Goal: Task Accomplishment & Management: Manage account settings

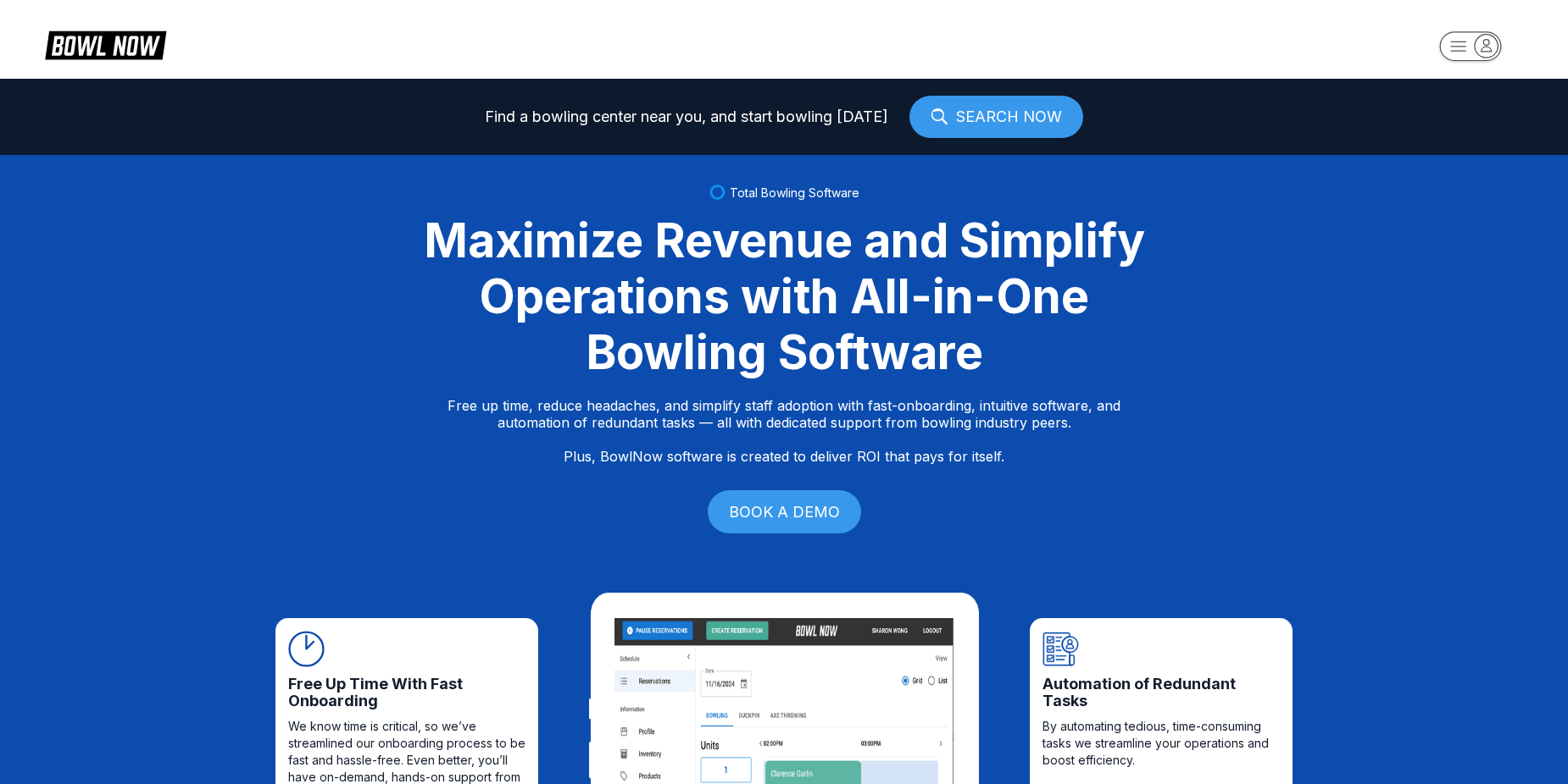
click at [1456, 45] on rect "button" at bounding box center [1470, 46] width 62 height 29
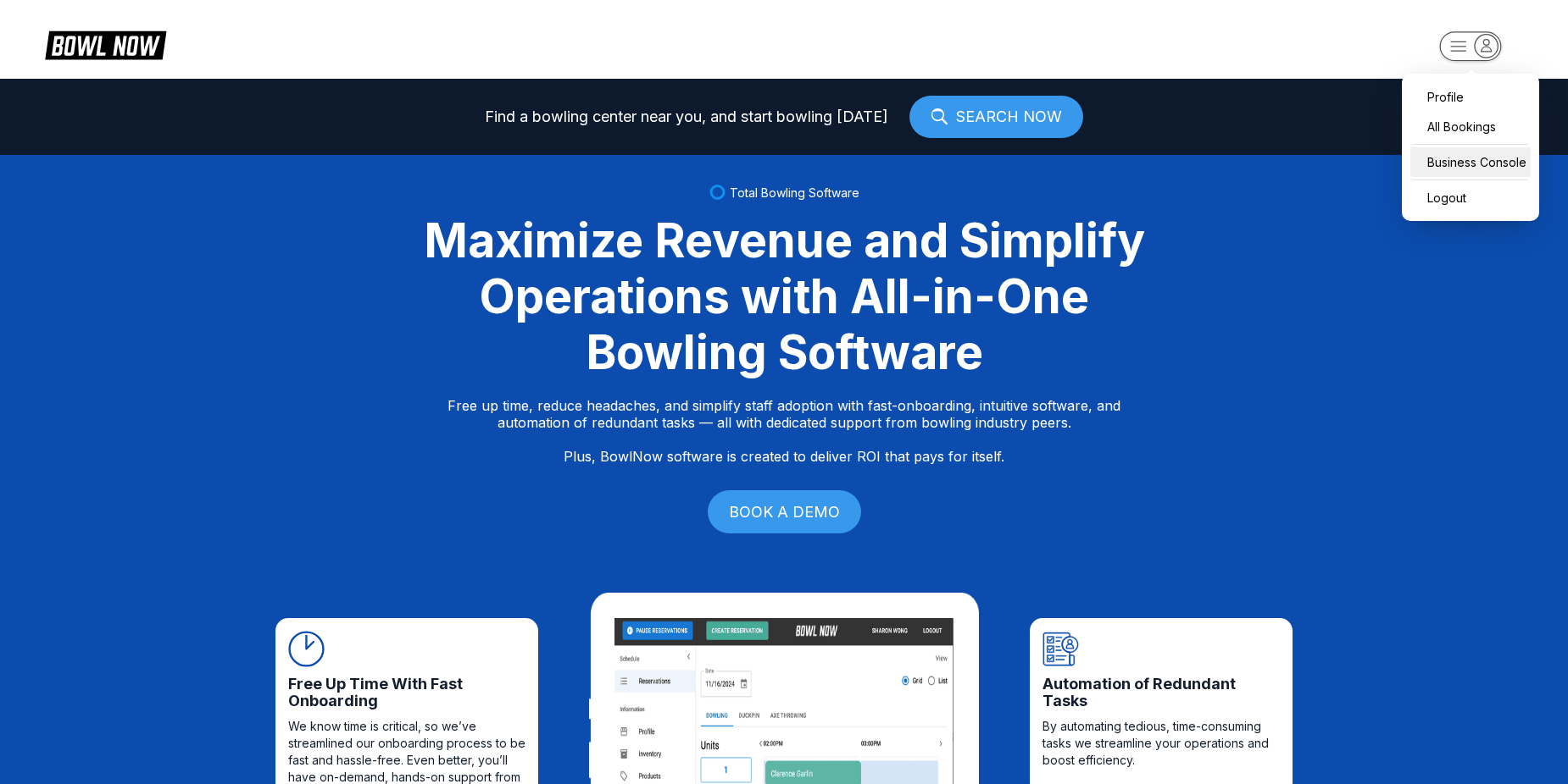
click at [1489, 156] on div "Business Console" at bounding box center [1470, 162] width 120 height 29
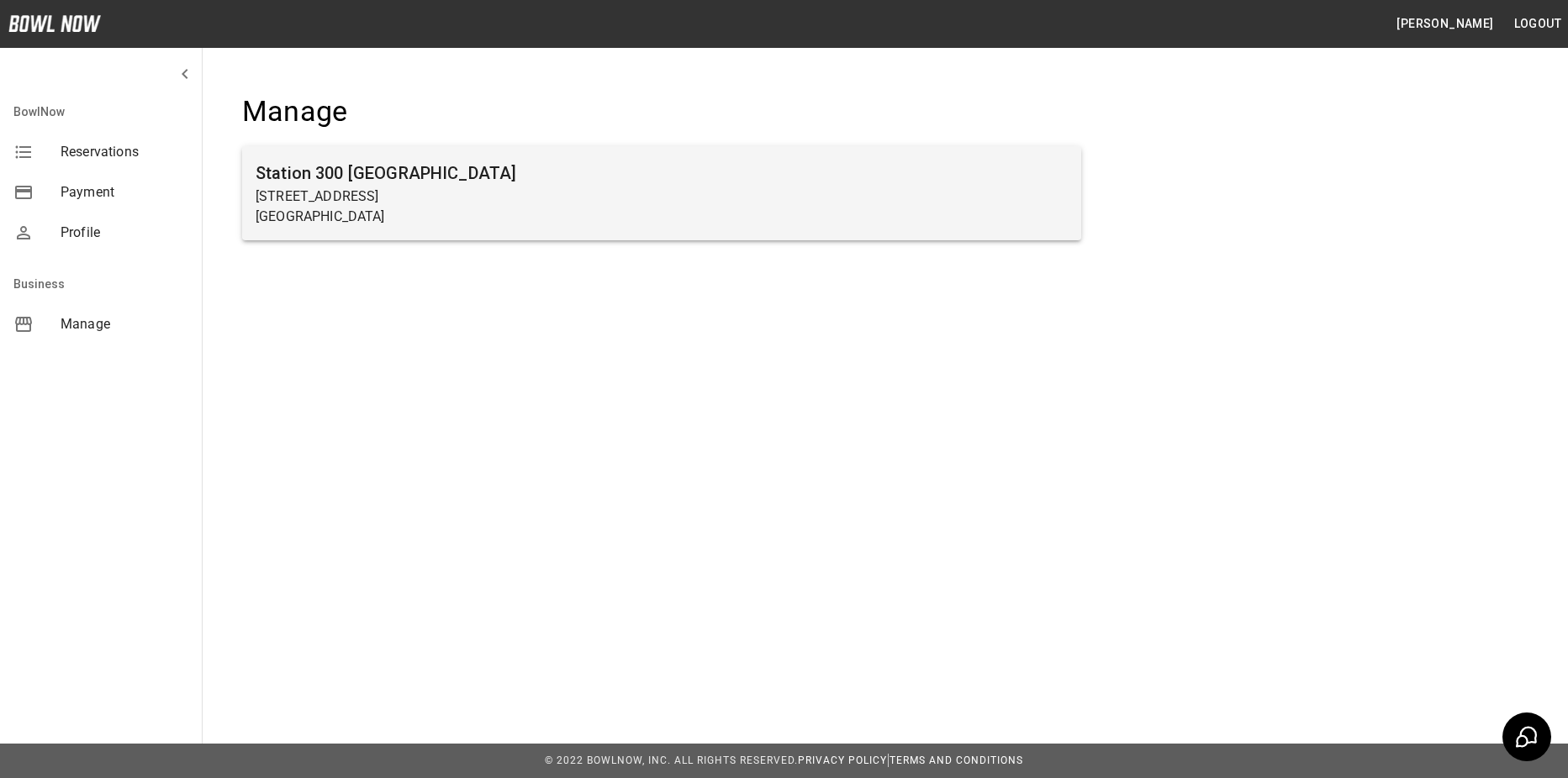
drag, startPoint x: 729, startPoint y: 88, endPoint x: 724, endPoint y: 228, distance: 140.1
click at [733, 86] on div "Manage Station 300 Gainesville 2317 Browns Bridge Rd Gainesville, GA 30504" at bounding box center [661, 177] width 893 height 220
click at [724, 228] on div "Station 300 Gainesville 2317 Browns Bridge Rd Gainesville, GA 30504" at bounding box center [661, 194] width 840 height 94
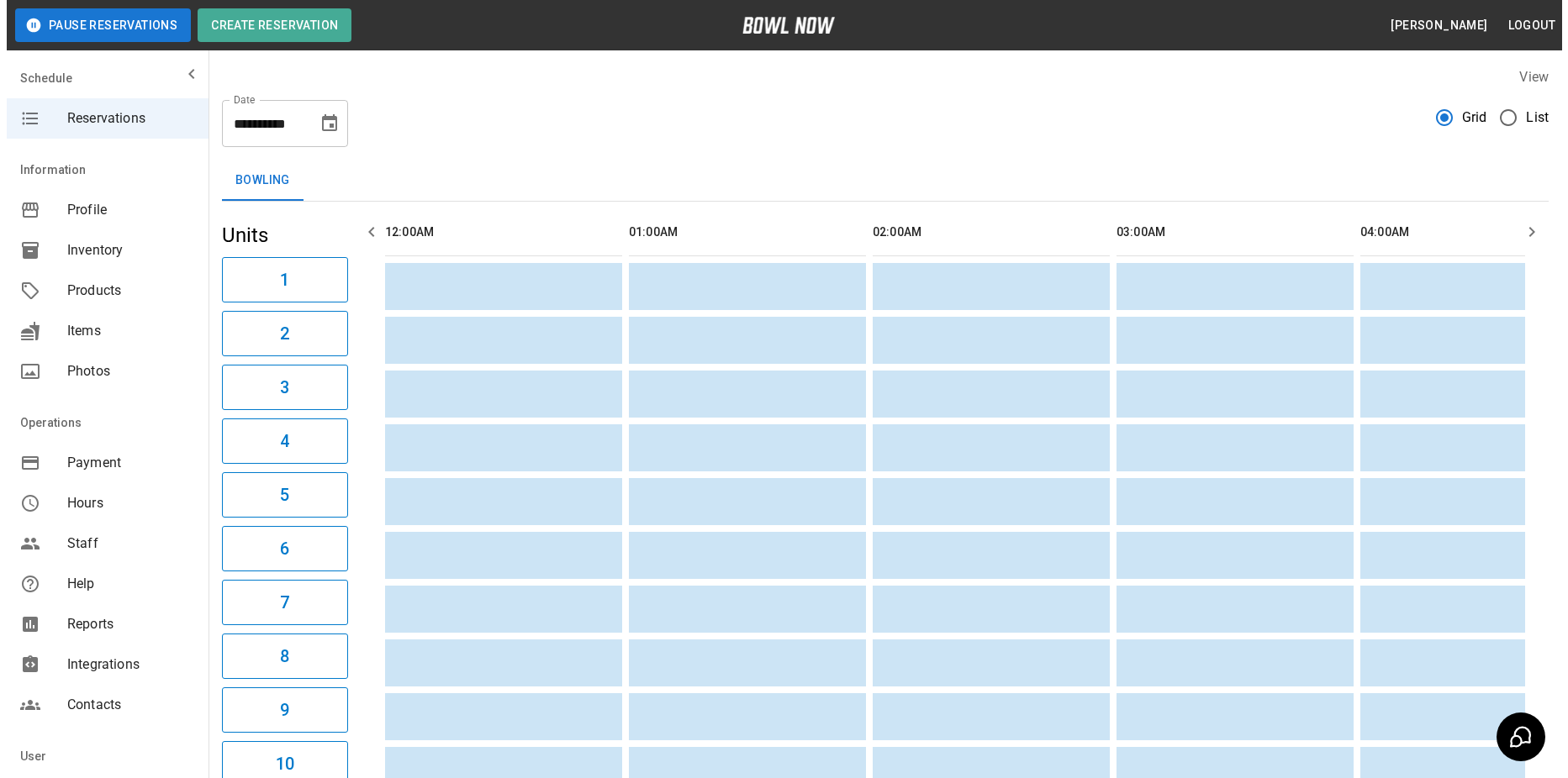
scroll to position [0, 4146]
